Goal: Obtain resource: Download file/media

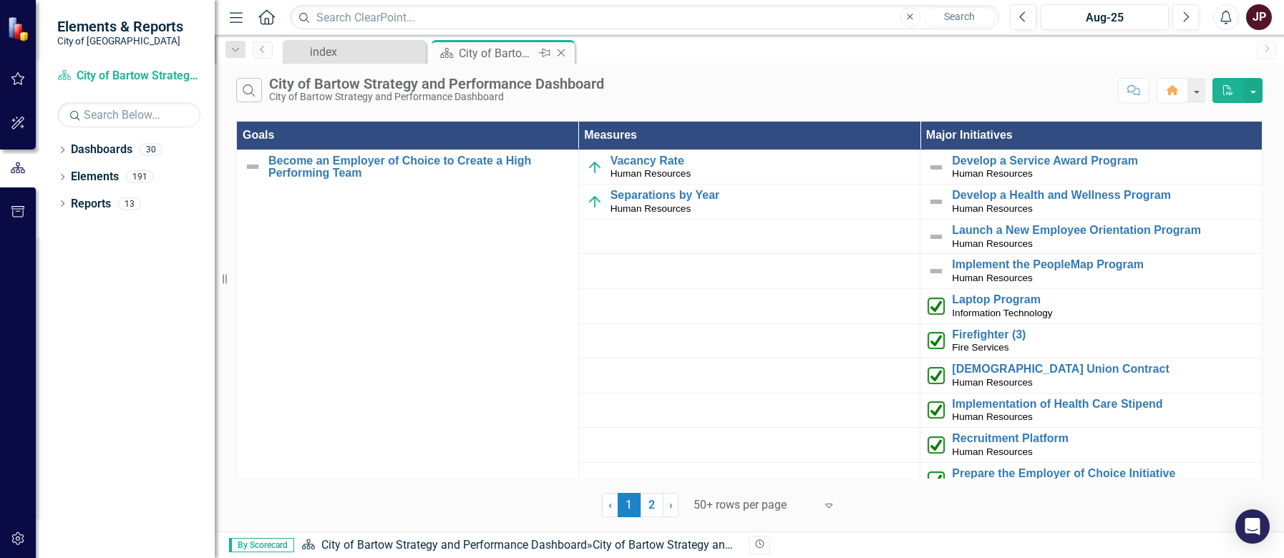
click at [467, 53] on div "City of Bartow Strategy and Performance Dashboard" at bounding box center [497, 53] width 77 height 18
click at [363, 52] on div "index" at bounding box center [357, 52] width 94 height 18
click at [110, 155] on link "Dashboards" at bounding box center [102, 150] width 62 height 16
click at [155, 147] on div "30" at bounding box center [151, 150] width 23 height 12
click at [356, 48] on div "index" at bounding box center [357, 52] width 94 height 18
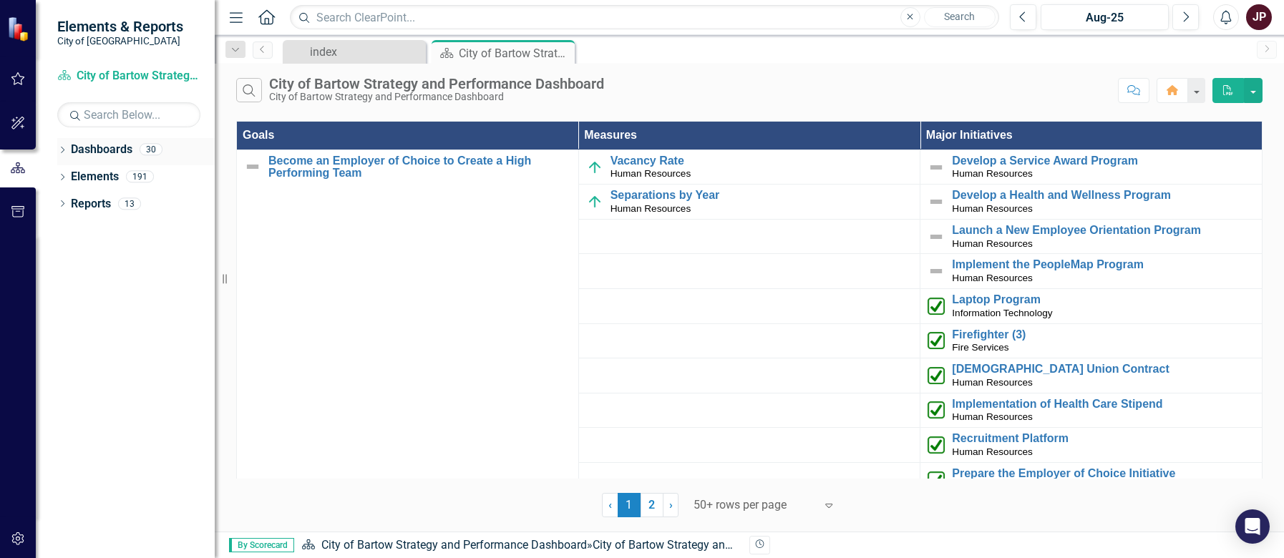
click at [108, 150] on link "Dashboards" at bounding box center [102, 150] width 62 height 16
click at [1191, 87] on button "button" at bounding box center [1195, 90] width 19 height 25
click at [108, 177] on link "Elements" at bounding box center [95, 177] width 48 height 16
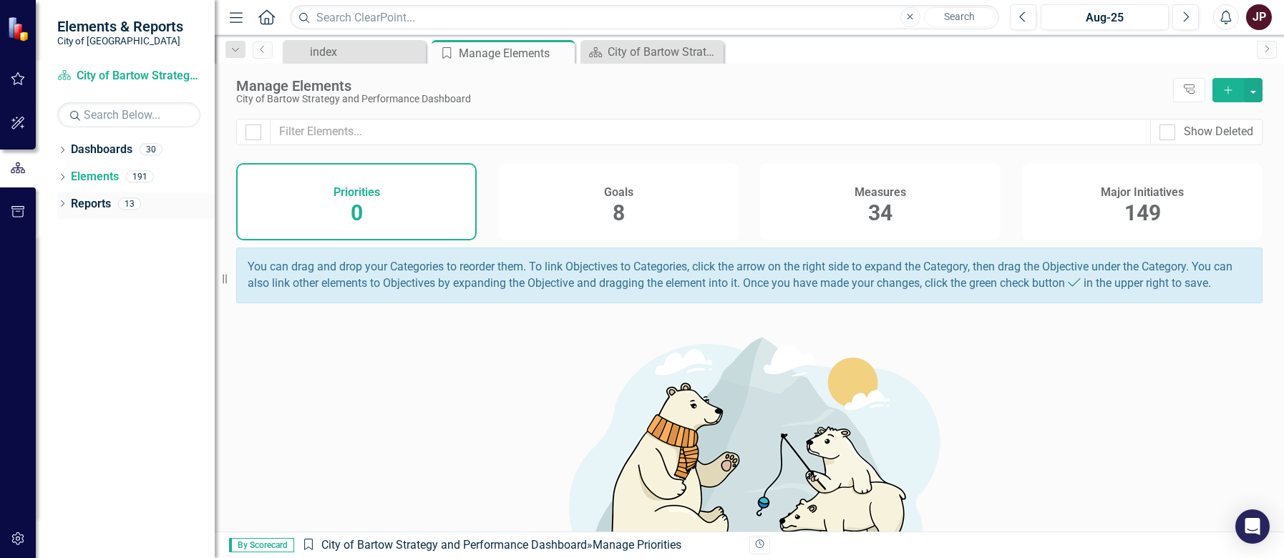
click at [100, 207] on link "Reports" at bounding box center [91, 204] width 40 height 16
click at [147, 74] on link "Dashboard City of Bartow Strategy and Performance Dashboard" at bounding box center [128, 76] width 143 height 16
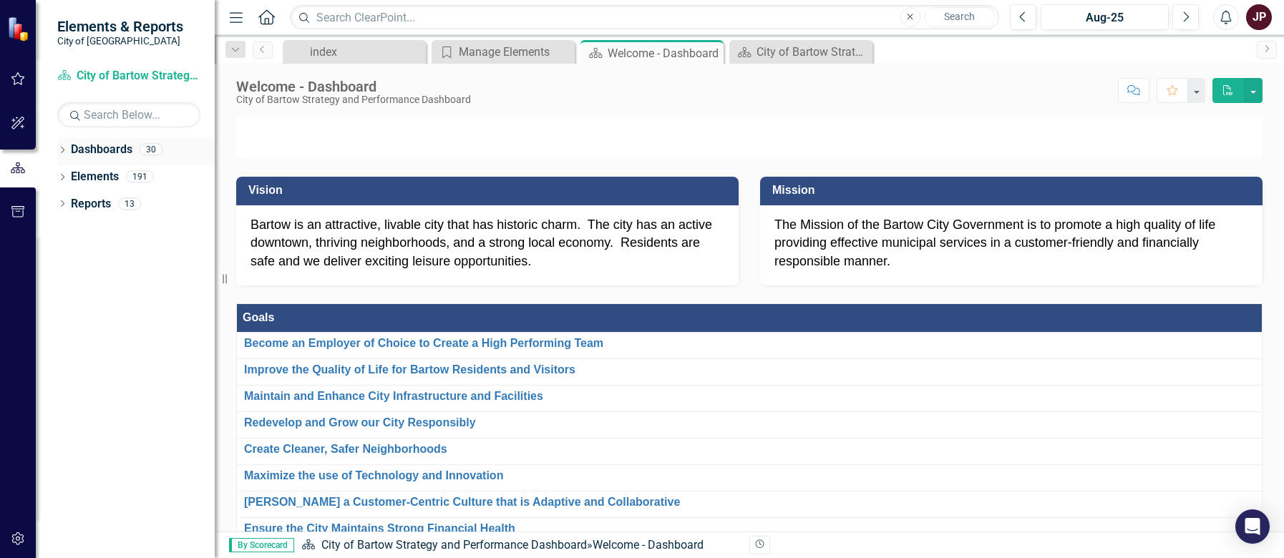
click at [61, 150] on icon "Dropdown" at bounding box center [62, 151] width 10 height 8
click at [59, 204] on icon "Dropdown" at bounding box center [62, 205] width 10 height 8
click at [58, 313] on icon "Dropdown" at bounding box center [62, 314] width 10 height 8
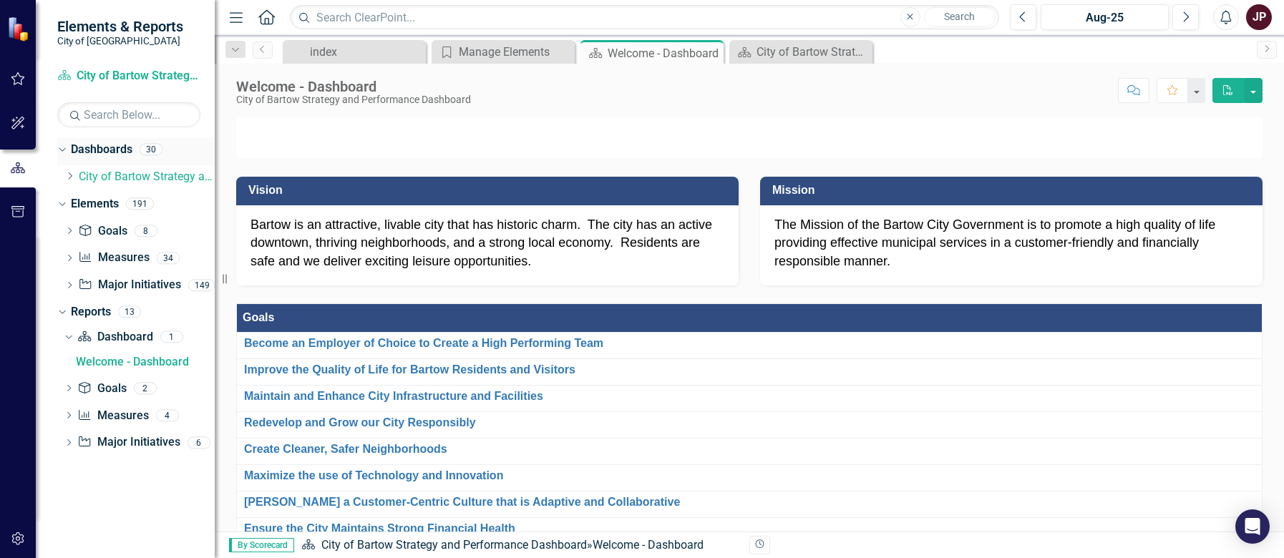
click at [151, 150] on div "30" at bounding box center [151, 150] width 23 height 12
click at [69, 176] on icon "Dropdown" at bounding box center [69, 176] width 11 height 9
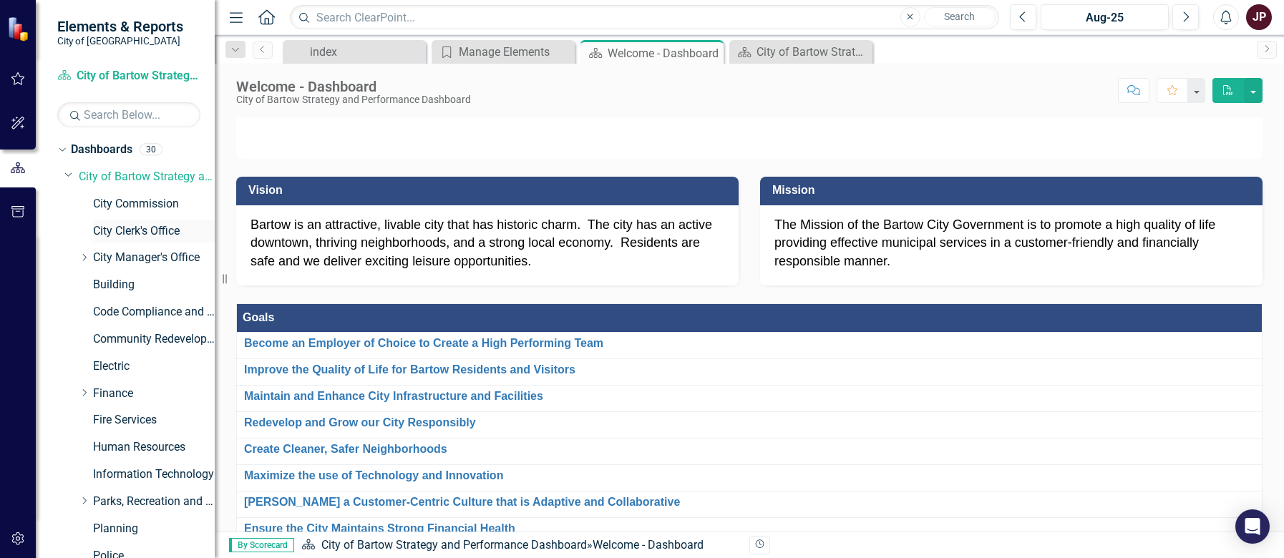
click at [112, 233] on link "City Clerk's Office" at bounding box center [154, 231] width 122 height 16
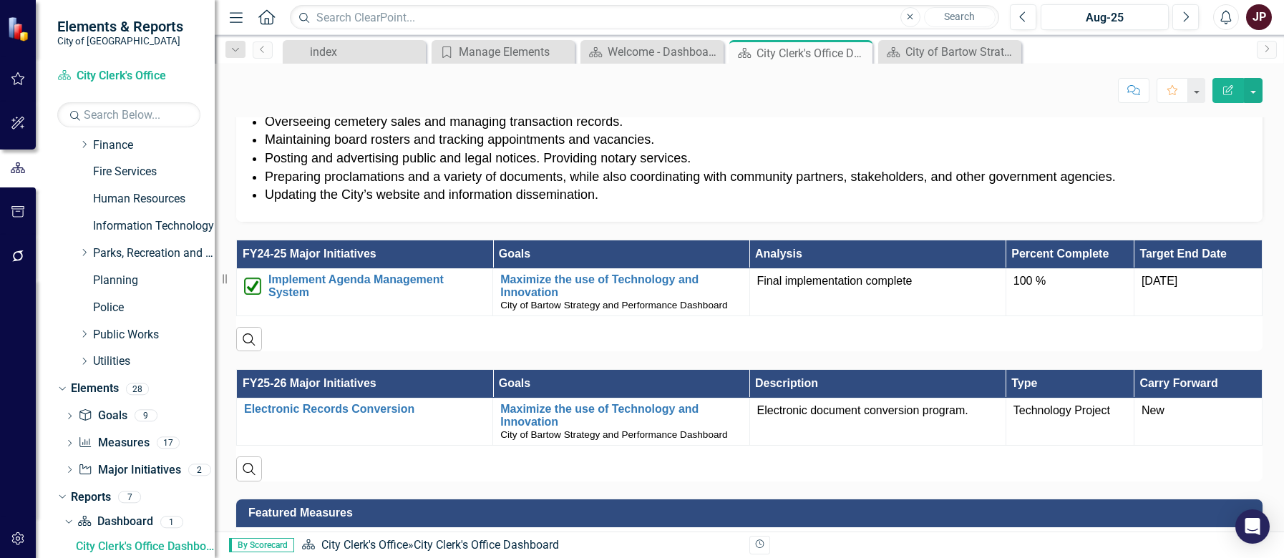
scroll to position [930, 0]
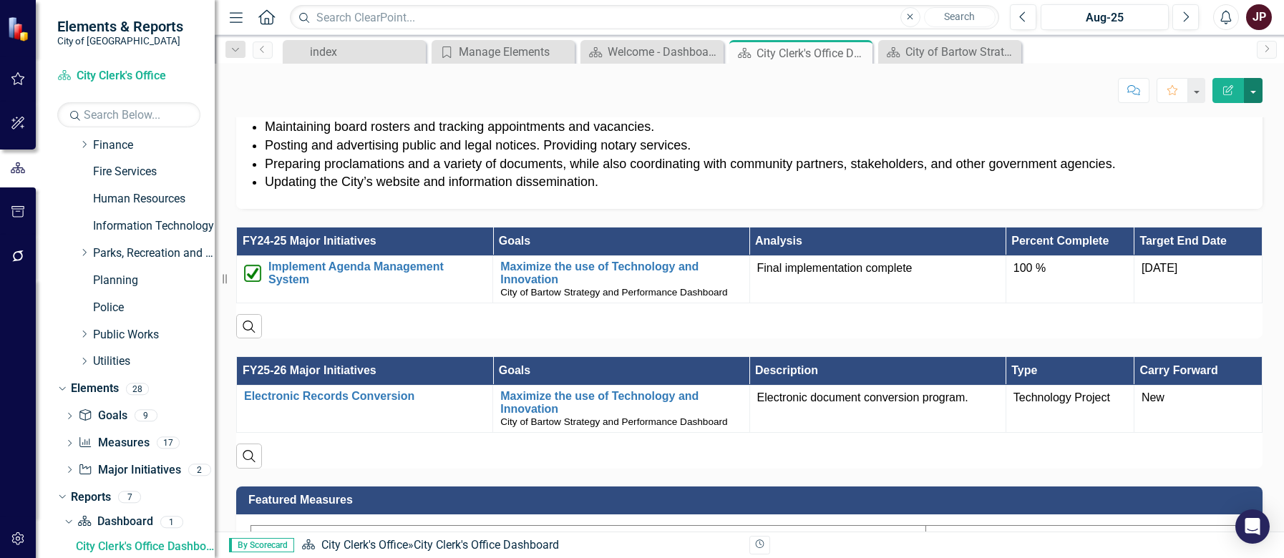
click at [1254, 90] on button "button" at bounding box center [1253, 90] width 19 height 25
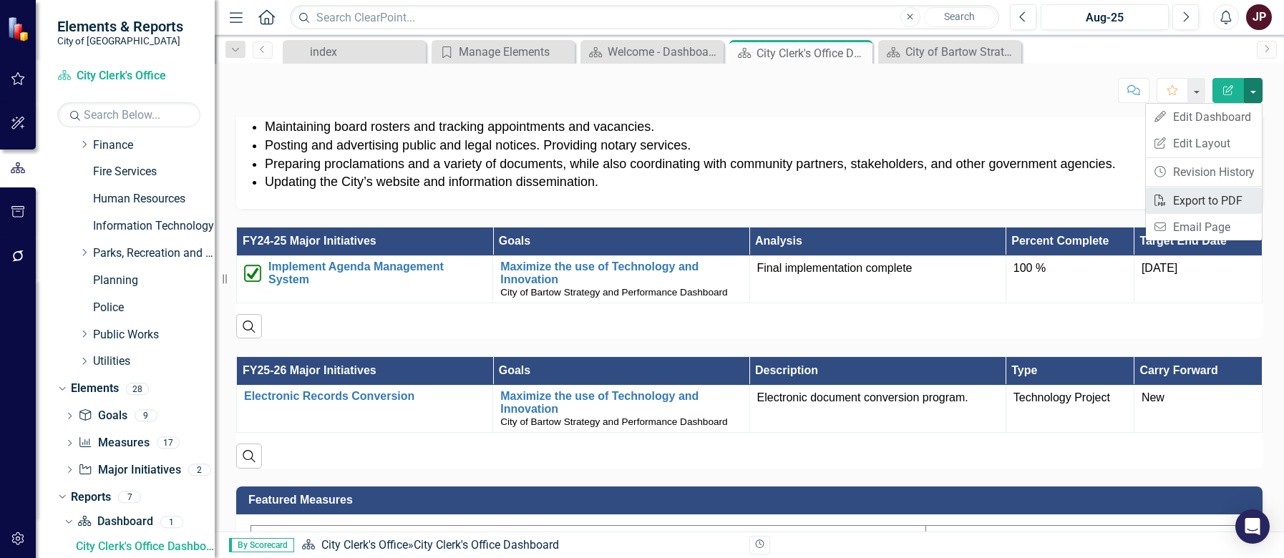
click at [1206, 203] on link "PDF Export to PDF" at bounding box center [1204, 200] width 116 height 26
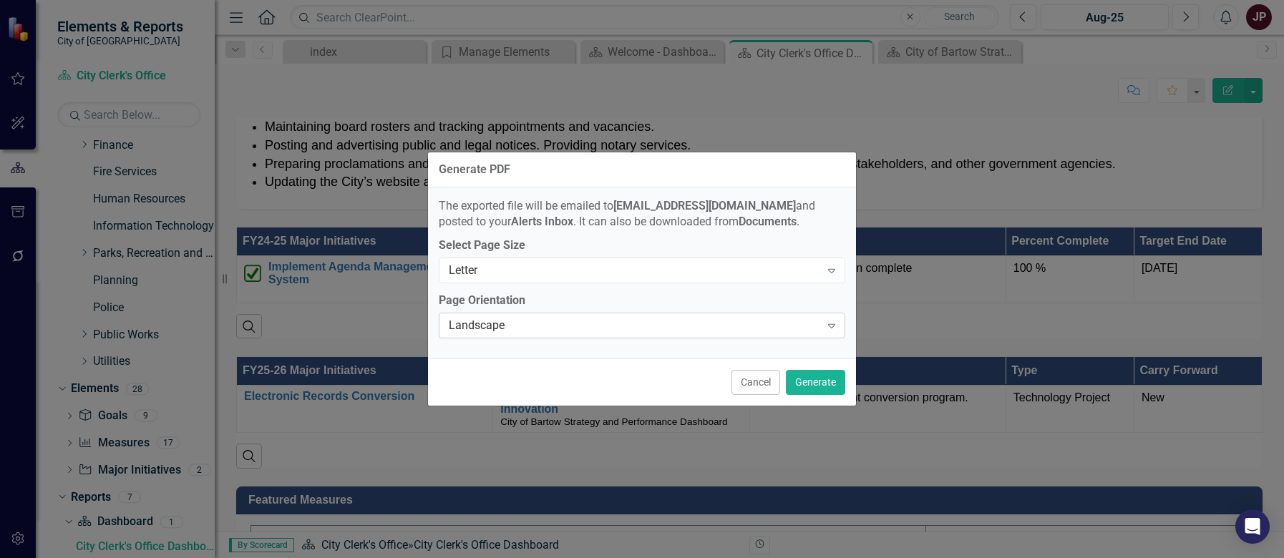
click at [682, 334] on div "Landscape Expand" at bounding box center [642, 326] width 406 height 26
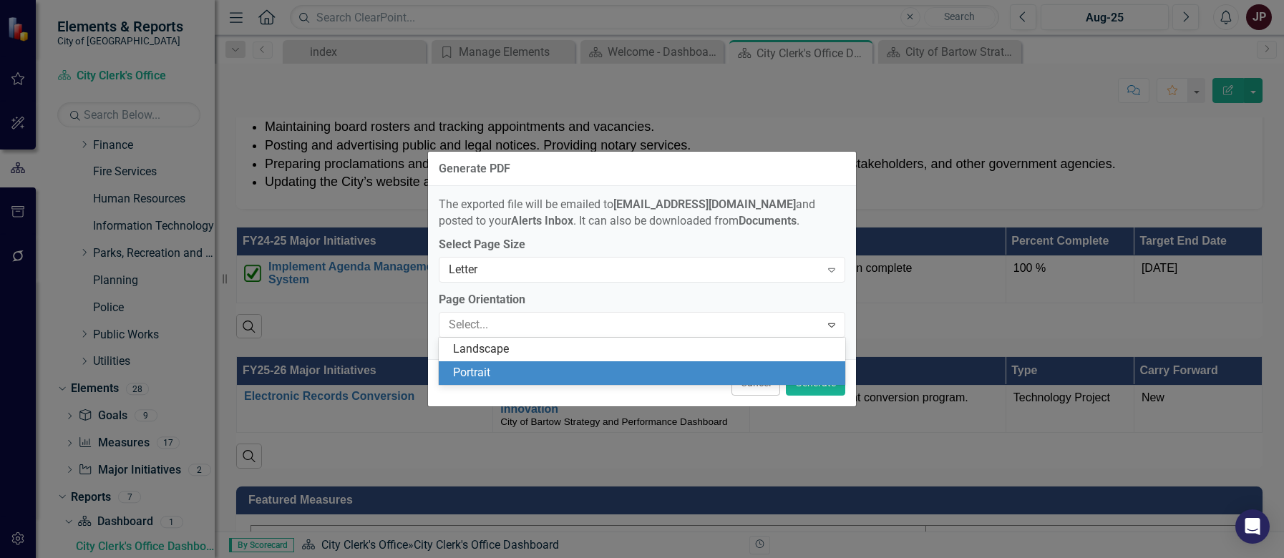
click at [644, 369] on div "Portrait" at bounding box center [645, 373] width 384 height 16
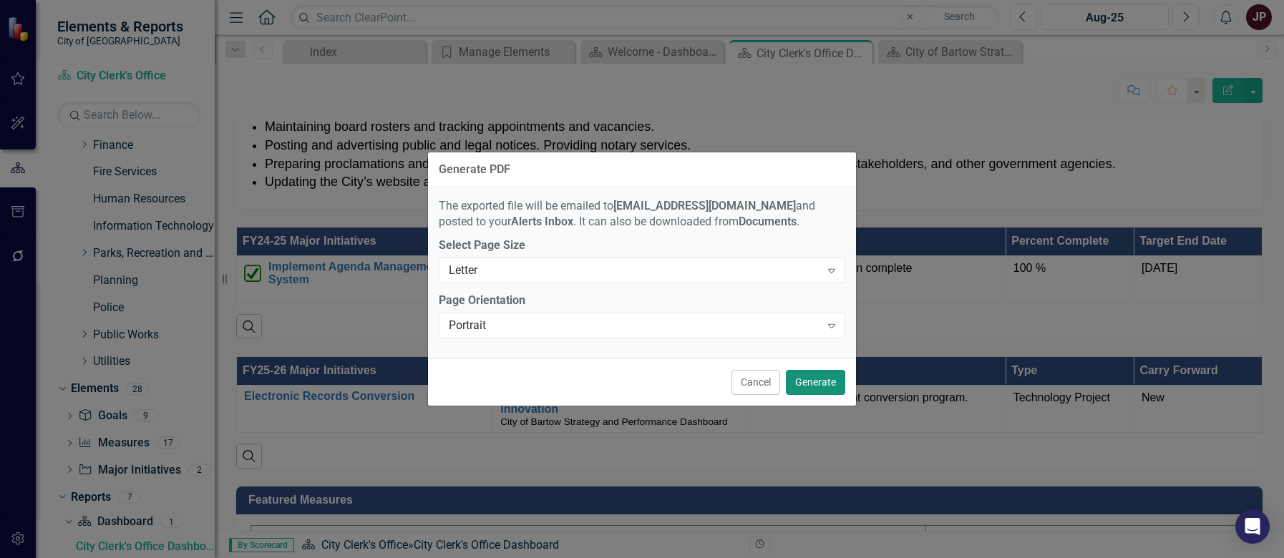
click at [806, 381] on button "Generate" at bounding box center [815, 382] width 59 height 25
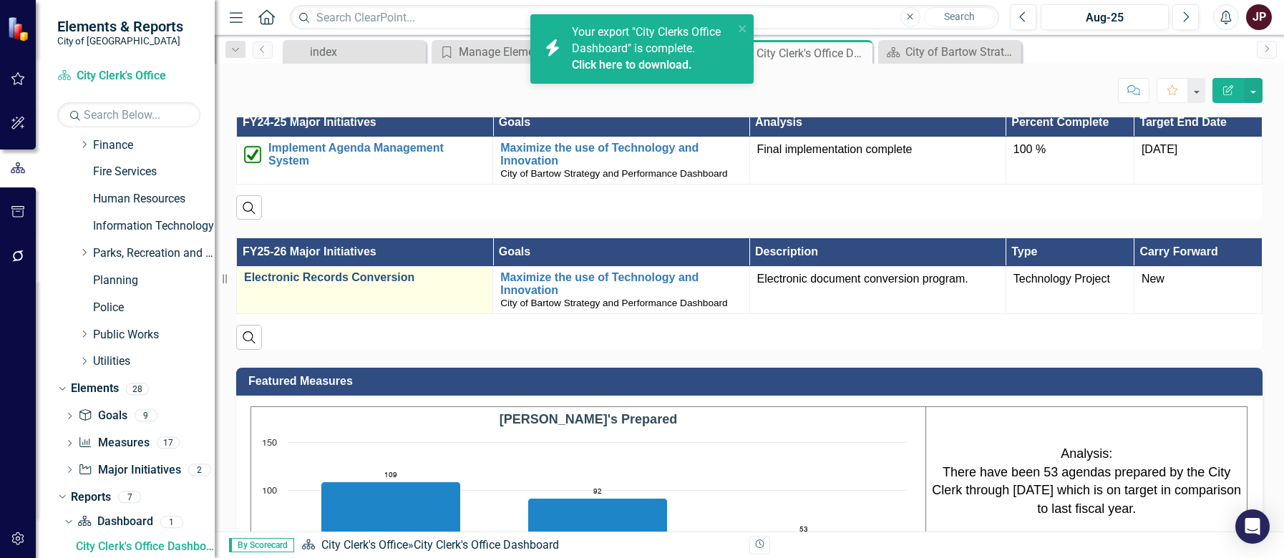
scroll to position [1073, 0]
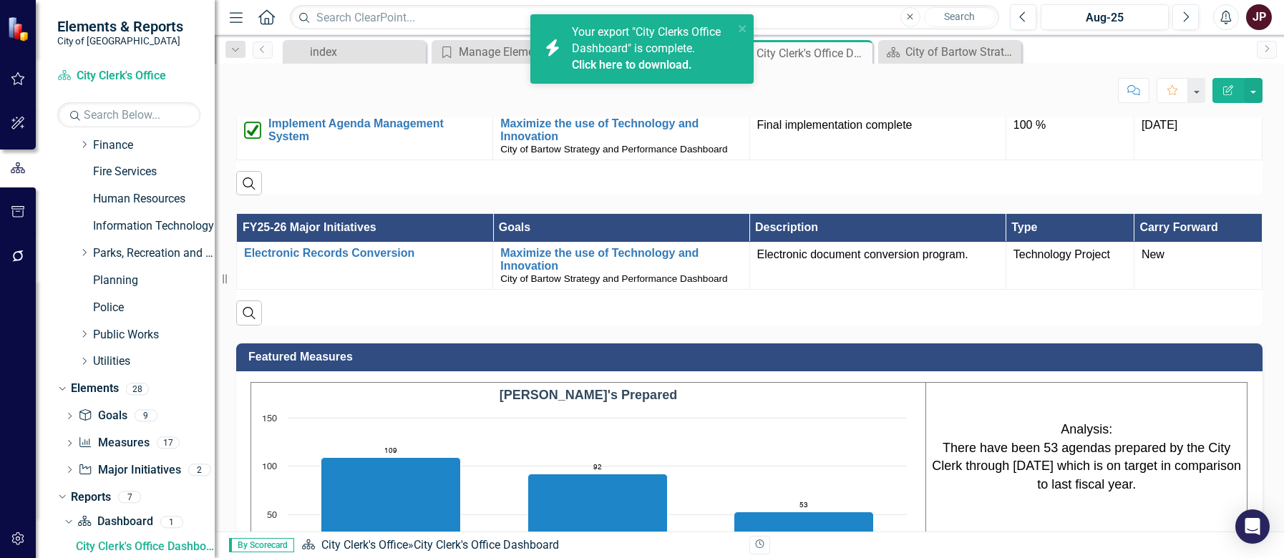
click at [648, 47] on span "Your export "City Clerks Office Dashboard" is complete. Click here to download." at bounding box center [651, 49] width 158 height 49
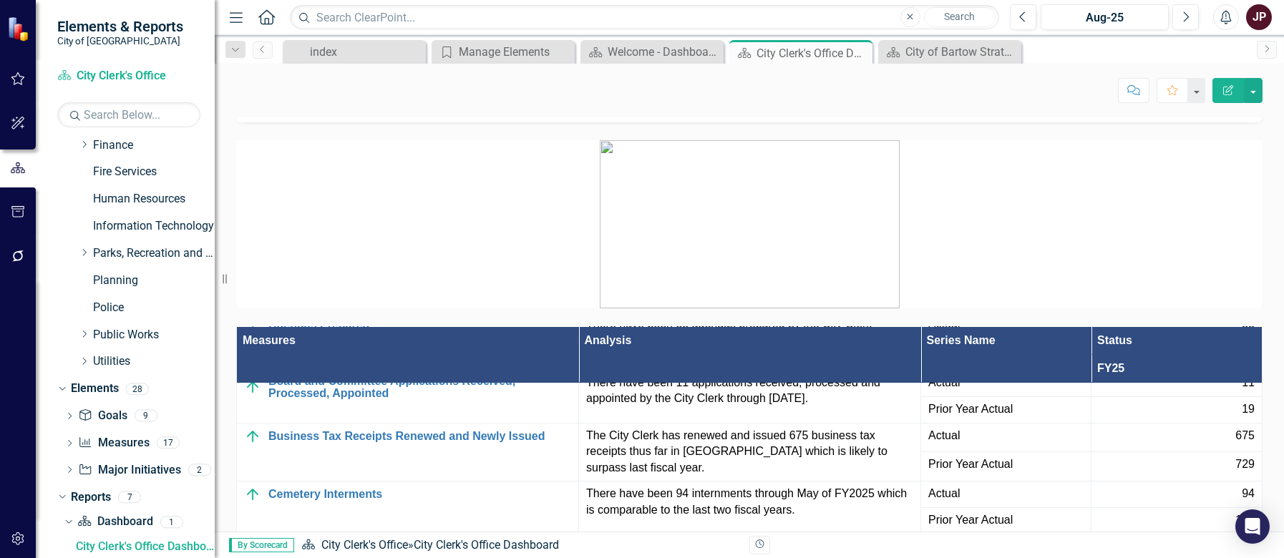
scroll to position [0, 0]
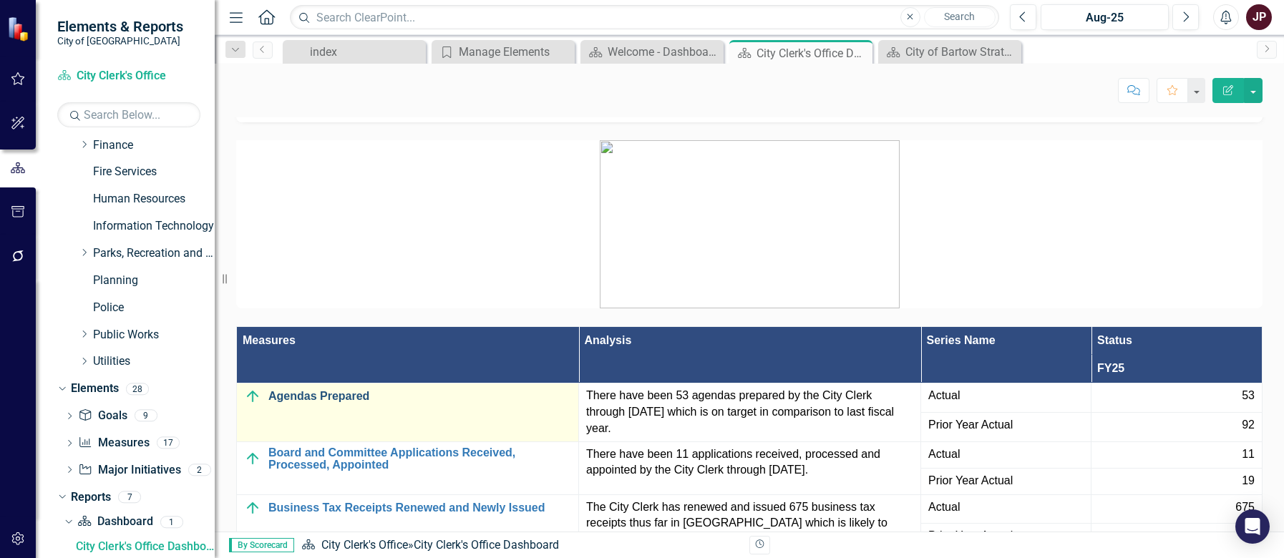
click at [322, 400] on link "Agendas Prepared" at bounding box center [419, 396] width 303 height 13
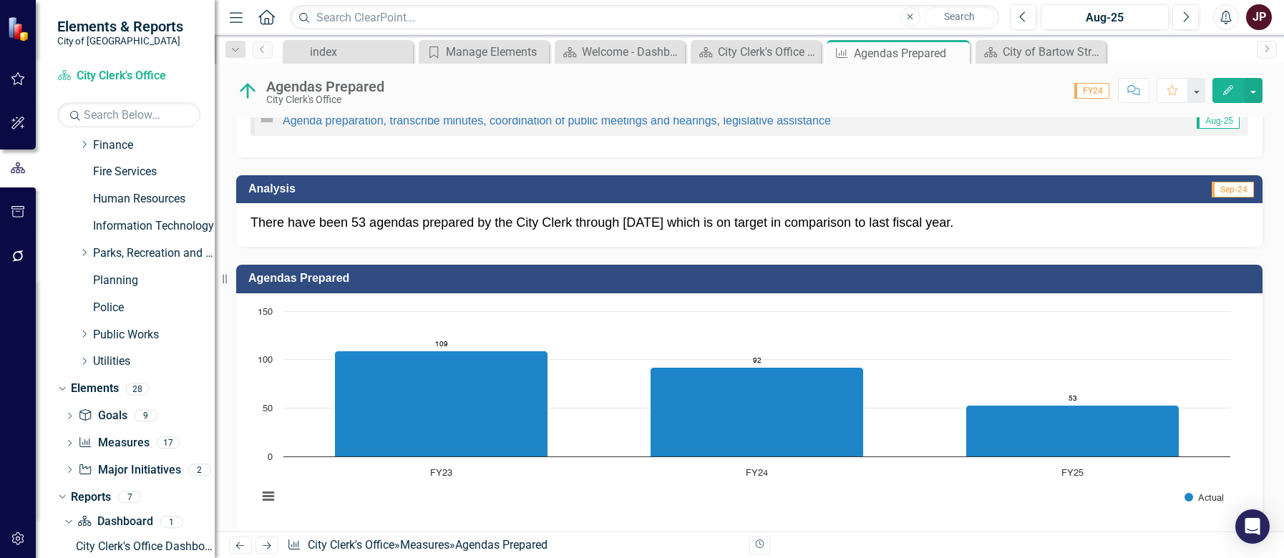
scroll to position [143, 0]
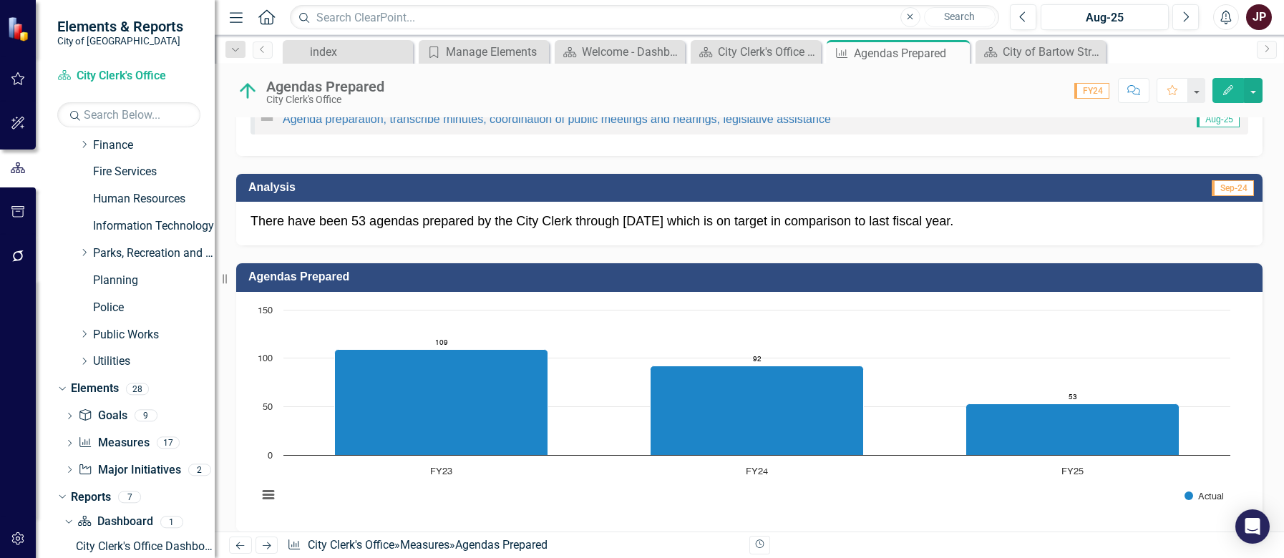
click at [705, 220] on p "There have been 53 agendas prepared by the City Clerk through [DATE] which is o…" at bounding box center [748, 222] width 997 height 19
click at [617, 223] on p "There have been 53 agendas prepared by the City Clerk through [DATE] which is o…" at bounding box center [748, 222] width 997 height 19
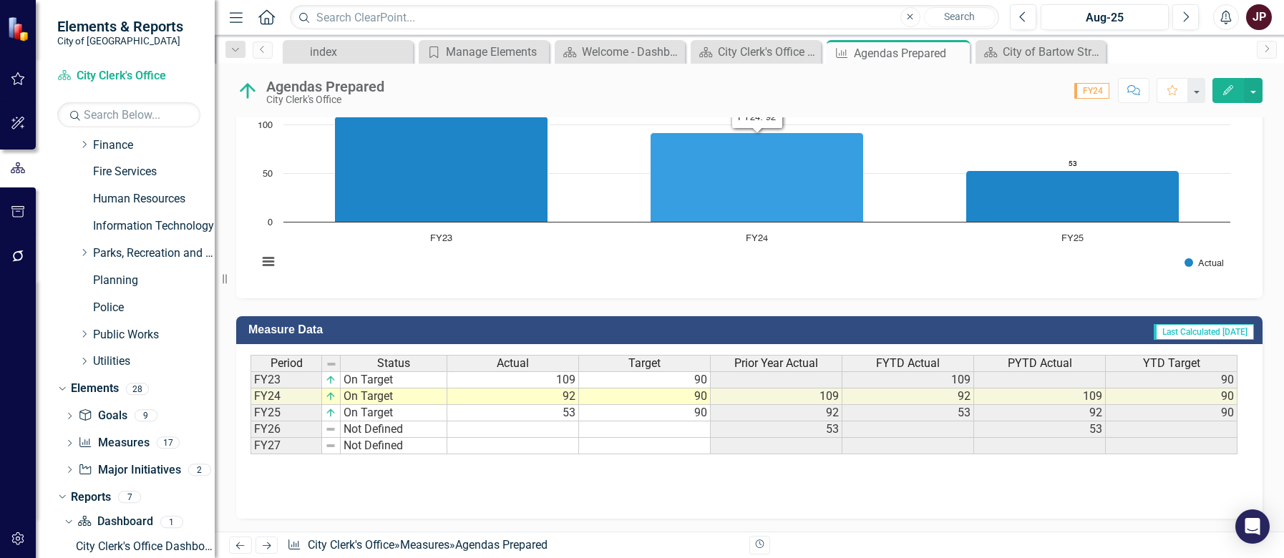
scroll to position [378, 0]
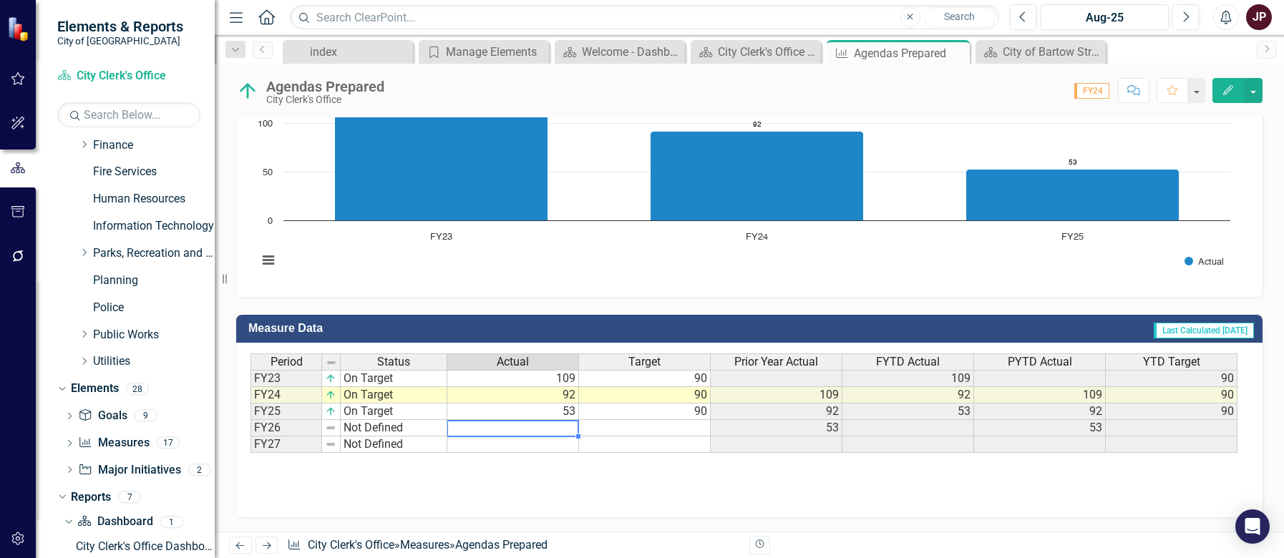
click at [516, 425] on td at bounding box center [513, 428] width 132 height 16
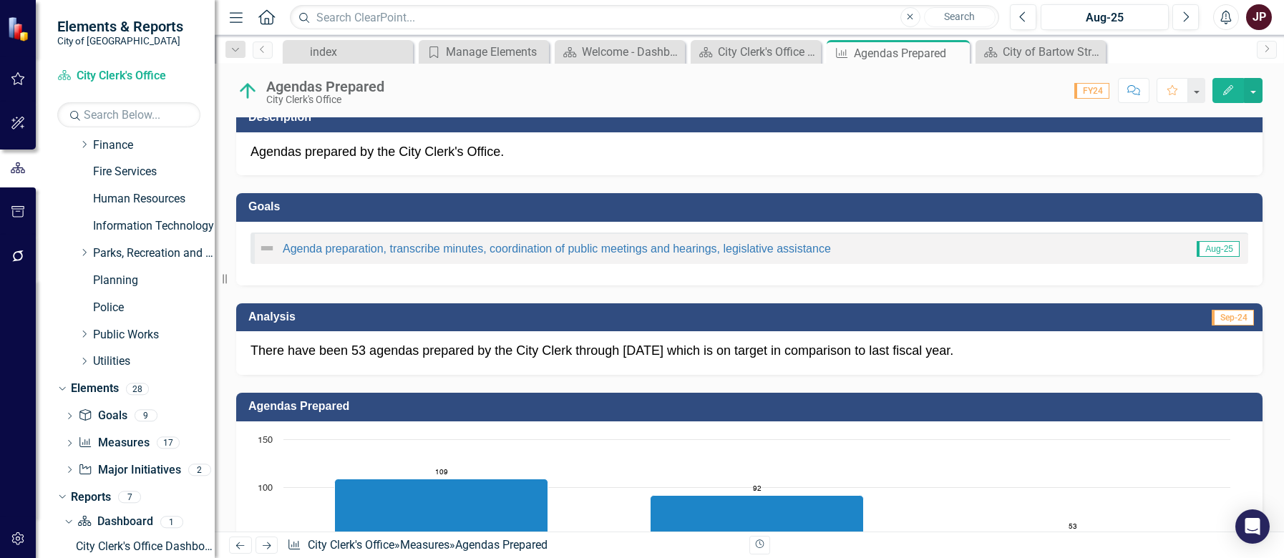
scroll to position [0, 0]
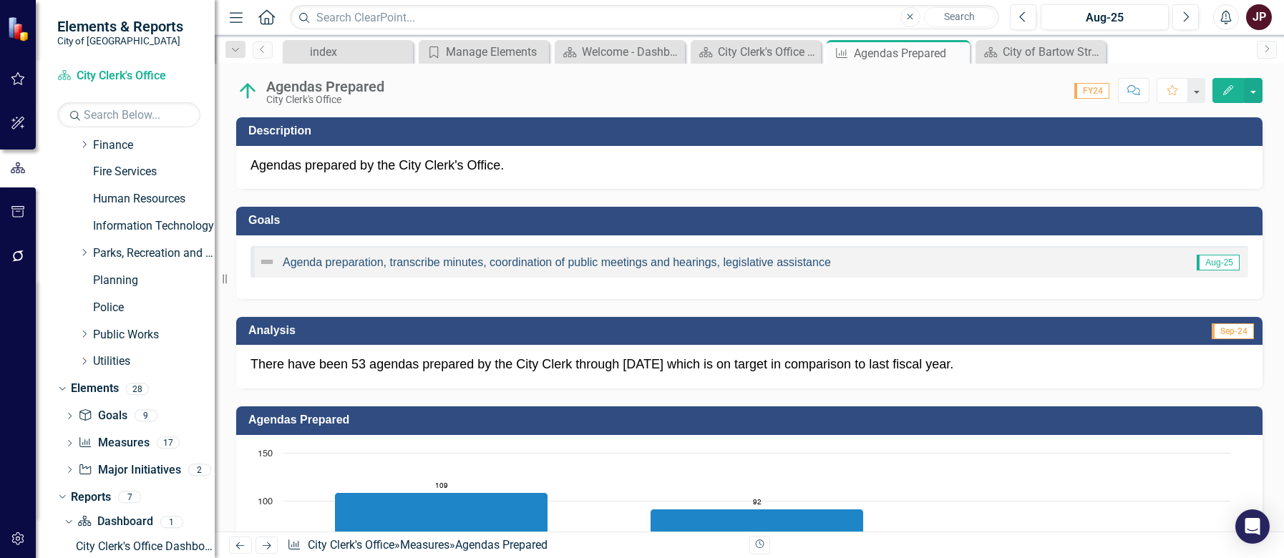
click at [367, 263] on link "Agenda preparation, transcribe minutes, coordination of public meetings and hea…" at bounding box center [557, 262] width 548 height 12
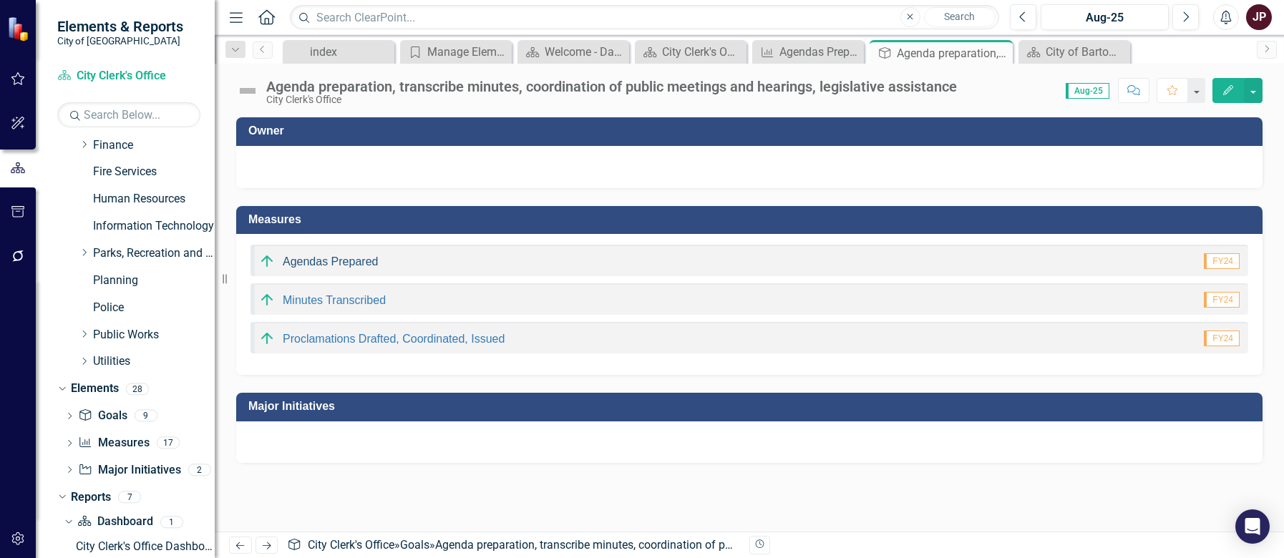
click at [356, 260] on link "Agendas Prepared" at bounding box center [330, 261] width 95 height 12
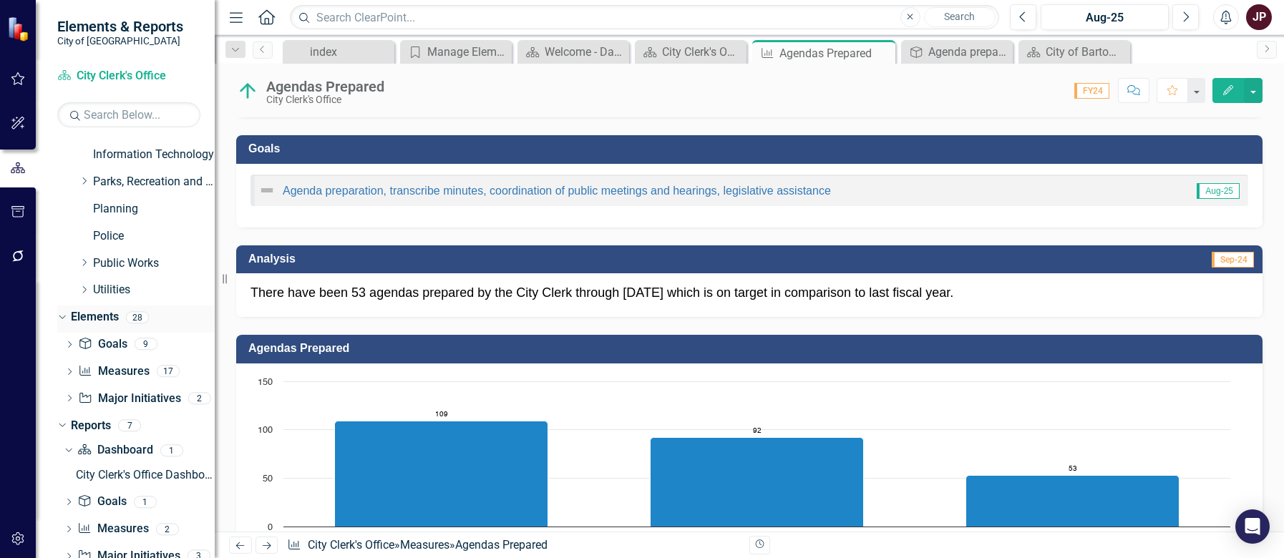
scroll to position [355, 0]
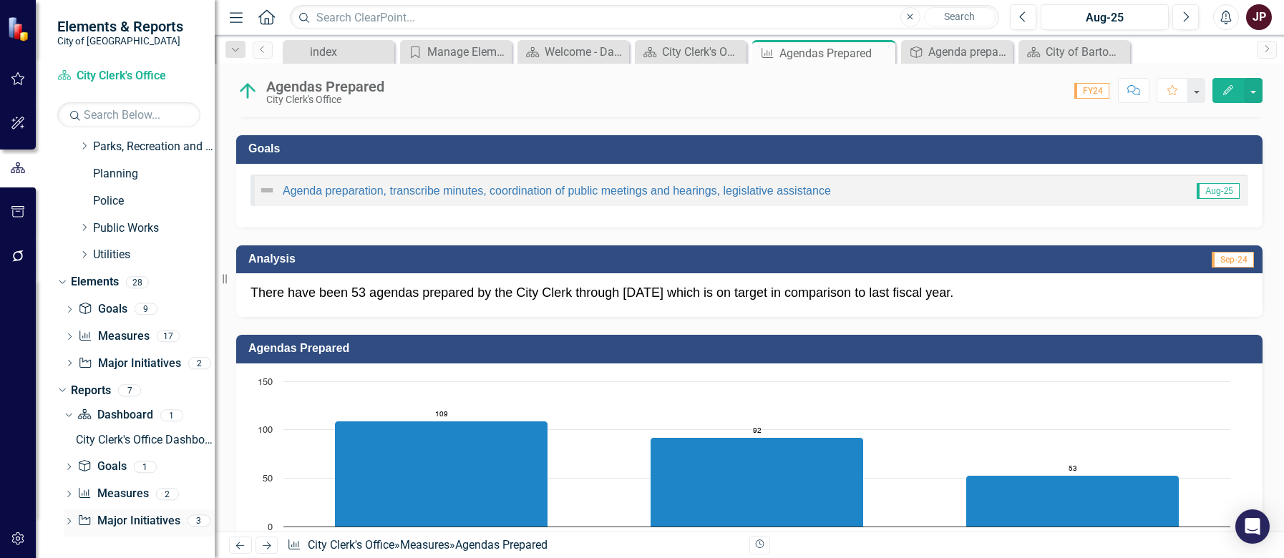
click at [117, 515] on link "Major Initiative Major Initiatives" at bounding box center [128, 521] width 102 height 16
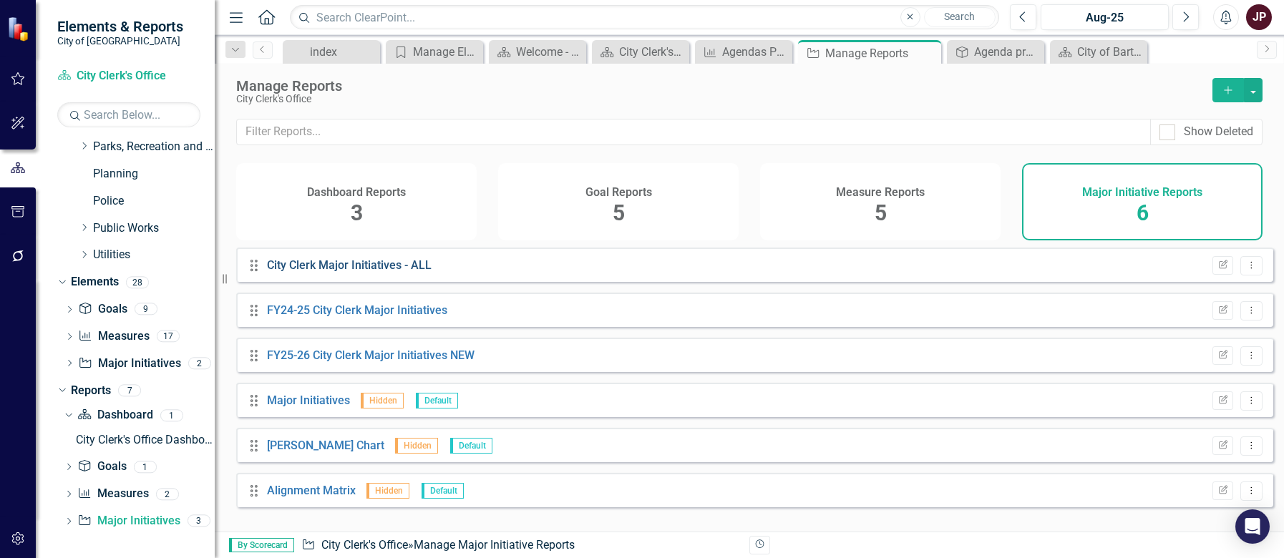
click at [383, 272] on link "City Clerk Major Initiatives - ALL" at bounding box center [349, 265] width 165 height 14
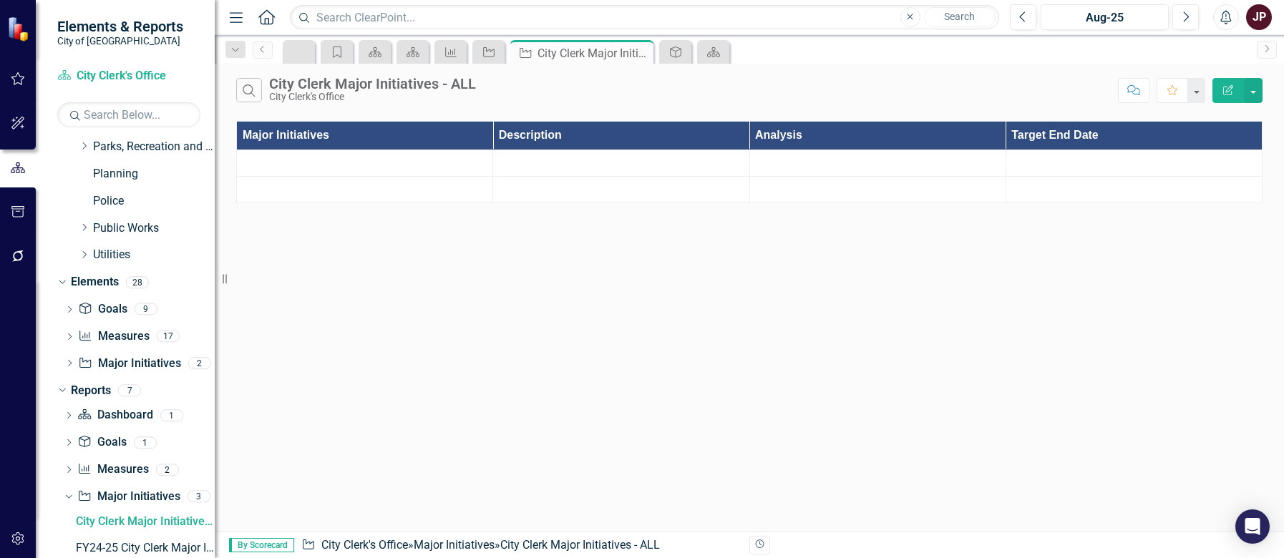
scroll to position [330, 0]
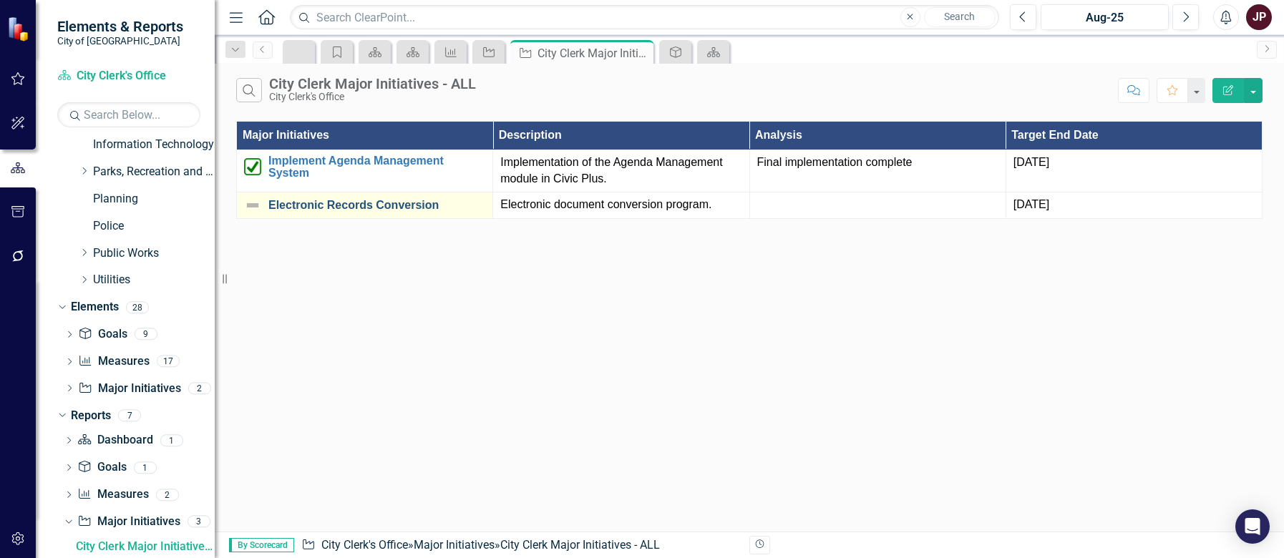
click at [358, 207] on link "Electronic Records Conversion" at bounding box center [376, 205] width 217 height 13
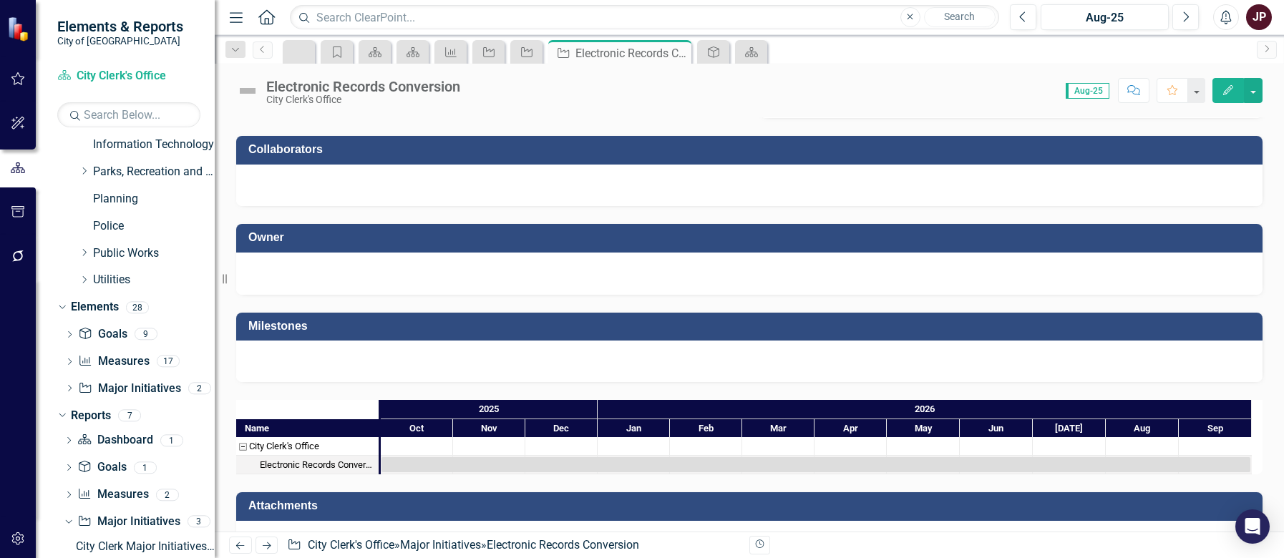
scroll to position [1118, 0]
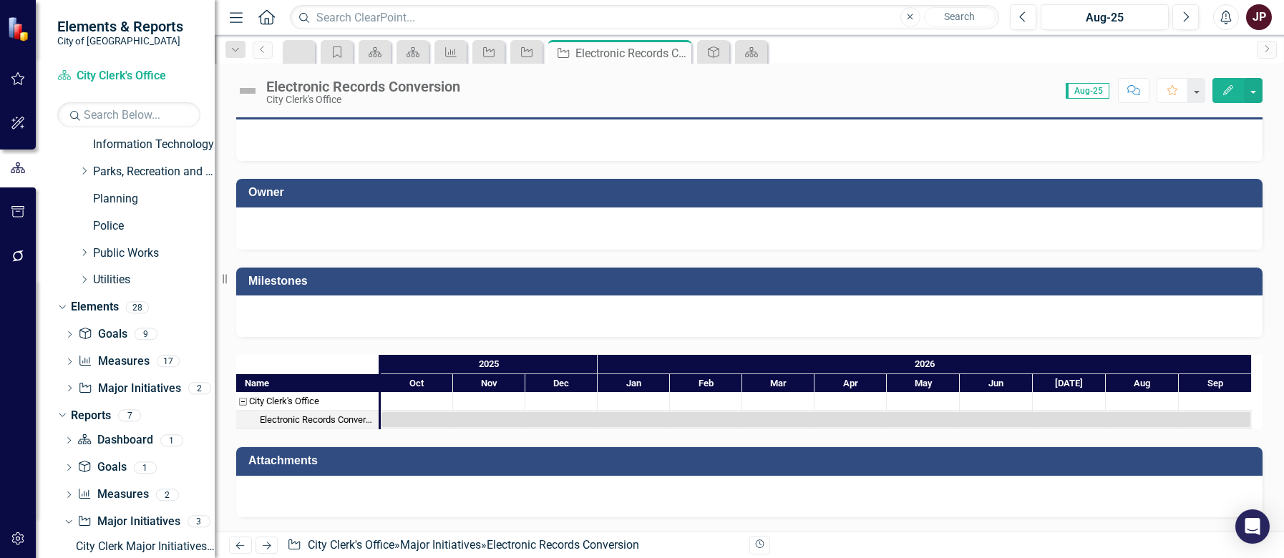
click at [418, 402] on div at bounding box center [417, 401] width 72 height 18
click at [400, 409] on div at bounding box center [417, 401] width 72 height 18
click at [245, 401] on div "City Clerk's Office" at bounding box center [242, 401] width 13 height 19
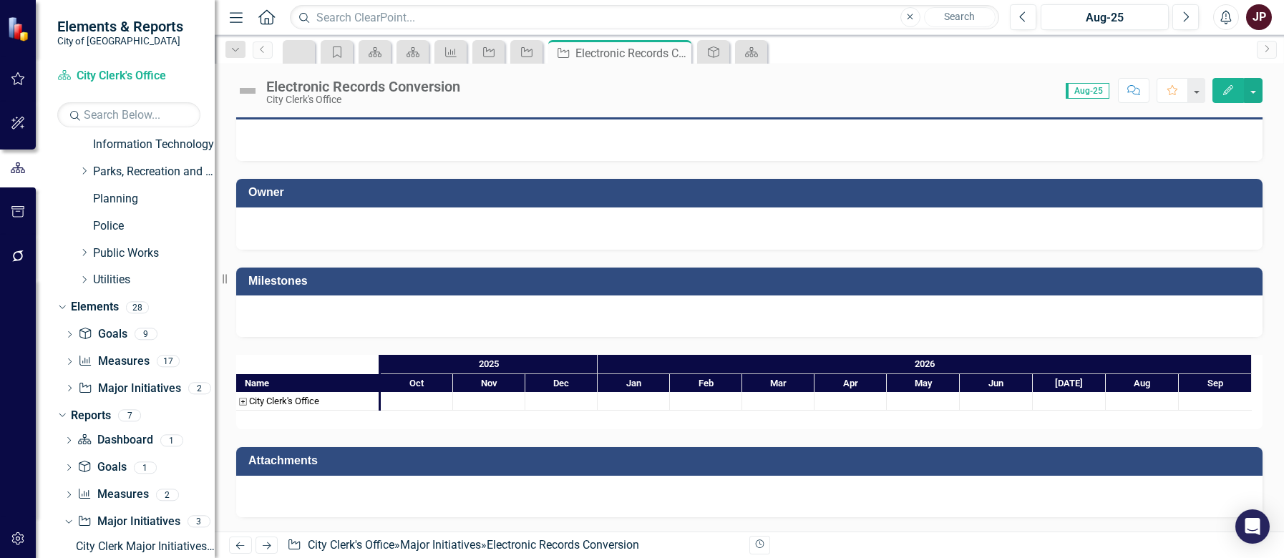
click at [245, 401] on div "City Clerk's Office" at bounding box center [242, 401] width 13 height 19
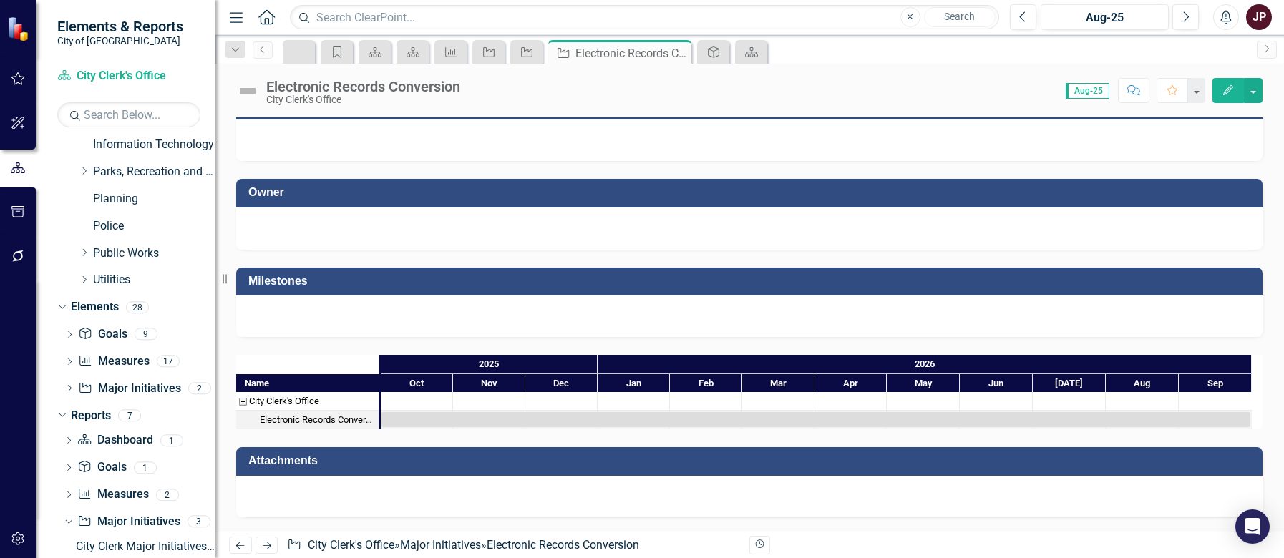
click at [425, 407] on div at bounding box center [417, 401] width 72 height 18
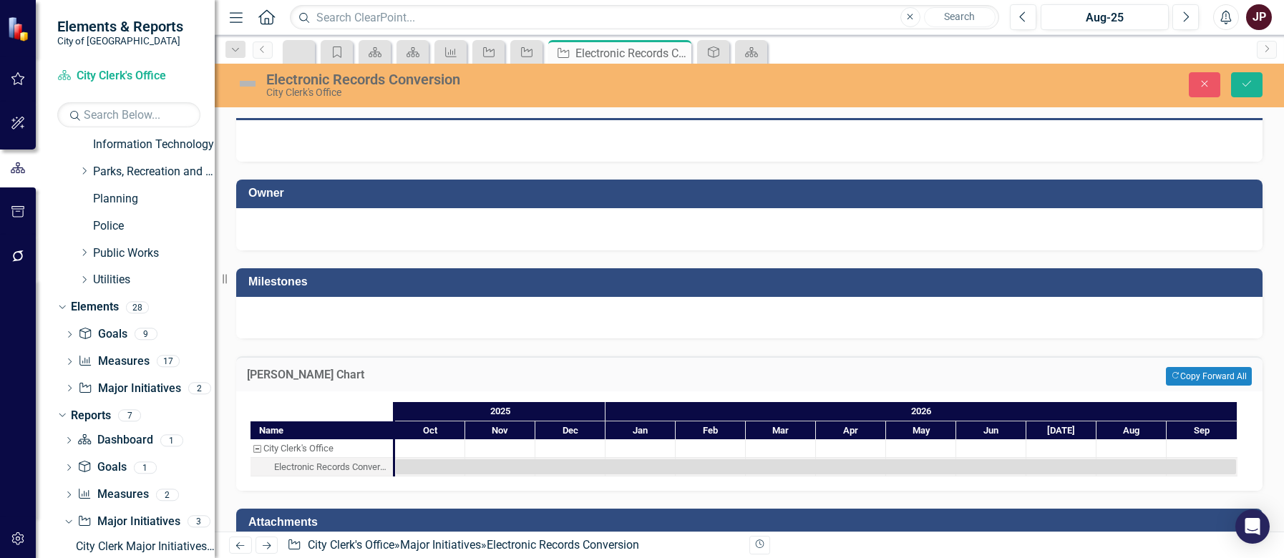
click at [411, 439] on div at bounding box center [430, 448] width 70 height 18
click at [313, 321] on div at bounding box center [749, 317] width 1026 height 41
click at [436, 453] on div at bounding box center [430, 448] width 70 height 18
